Goal: Task Accomplishment & Management: Use online tool/utility

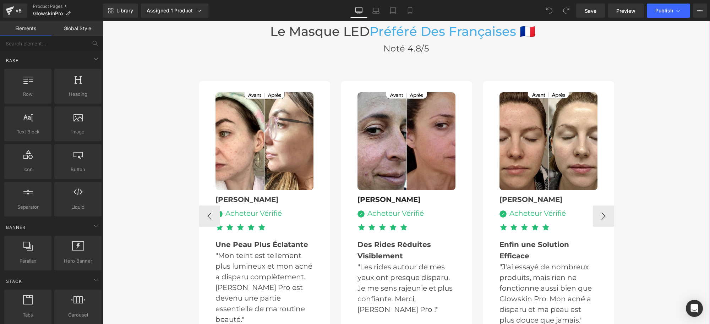
scroll to position [2398, 0]
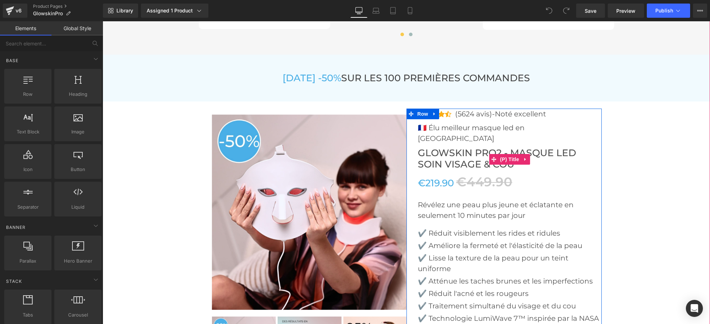
click at [496, 147] on span "Glowskin Pro2 - Masque LED Soin Visage & Cou" at bounding box center [510, 158] width 184 height 23
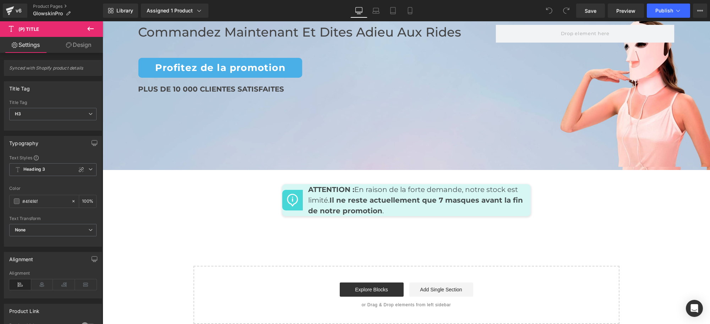
scroll to position [3086, 0]
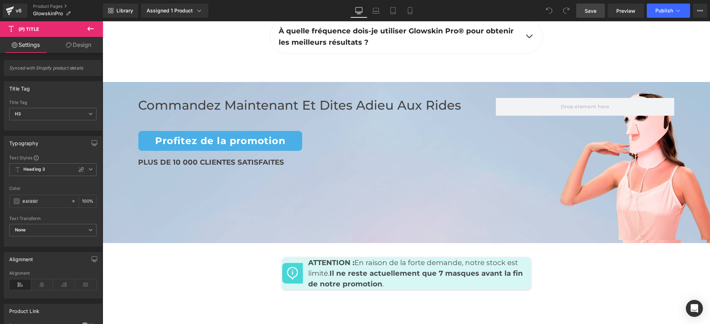
drag, startPoint x: 596, startPoint y: 10, endPoint x: 511, endPoint y: 45, distance: 92.2
click at [596, 10] on span "Save" at bounding box center [591, 10] width 12 height 7
click at [661, 15] on button "Publish" at bounding box center [668, 11] width 43 height 14
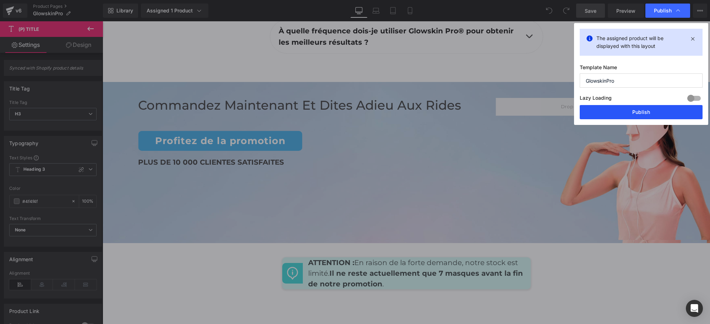
drag, startPoint x: 642, startPoint y: 112, endPoint x: 531, endPoint y: 141, distance: 114.9
click at [642, 112] on button "Publish" at bounding box center [641, 112] width 123 height 14
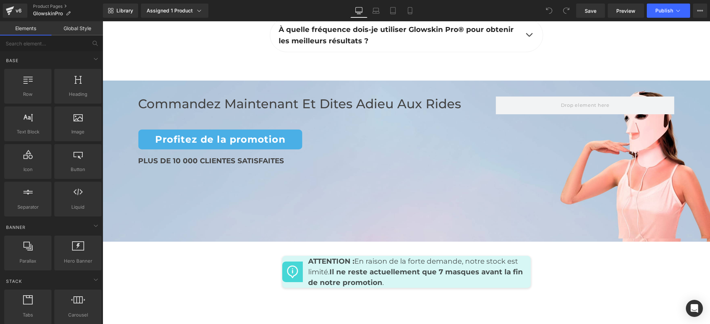
scroll to position [3086, 0]
